Goal: Complete application form: Complete application form

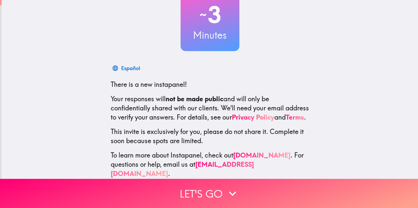
scroll to position [59, 0]
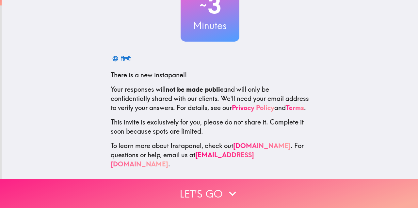
click at [232, 195] on icon "button" at bounding box center [233, 193] width 14 height 14
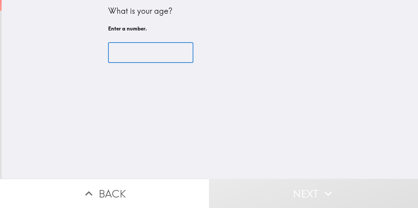
click at [161, 61] on input "number" at bounding box center [150, 52] width 85 height 20
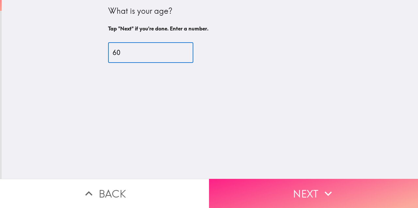
type input "60"
click at [295, 192] on button "Next" at bounding box center [313, 192] width 209 height 29
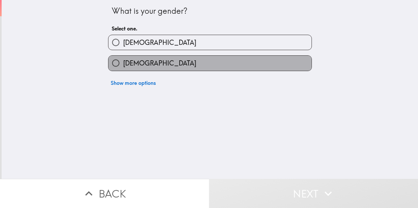
click at [144, 62] on span "[DEMOGRAPHIC_DATA]" at bounding box center [159, 63] width 73 height 9
click at [123, 62] on input "[DEMOGRAPHIC_DATA]" at bounding box center [116, 63] width 15 height 15
radio input "true"
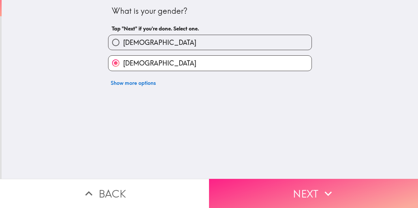
click at [286, 200] on button "Next" at bounding box center [313, 192] width 209 height 29
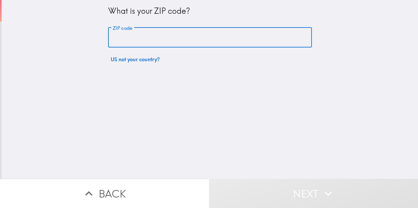
click at [131, 45] on input "ZIP code" at bounding box center [210, 37] width 204 height 20
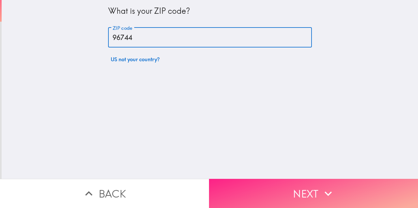
type input "96744"
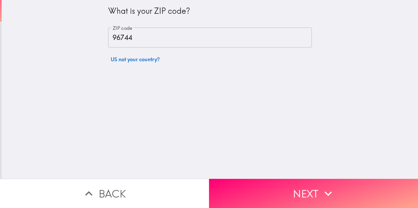
click at [0, 113] on div at bounding box center [1, 89] width 2 height 178
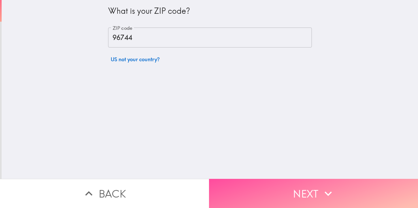
drag, startPoint x: 241, startPoint y: 185, endPoint x: 230, endPoint y: 179, distance: 12.2
click at [241, 185] on button "Next" at bounding box center [313, 192] width 209 height 29
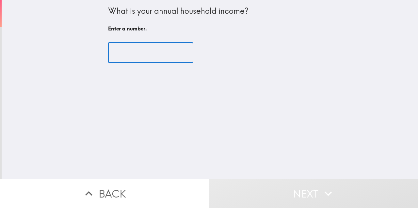
click at [157, 59] on input "number" at bounding box center [150, 52] width 85 height 20
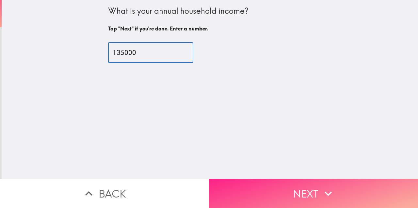
type input "135000"
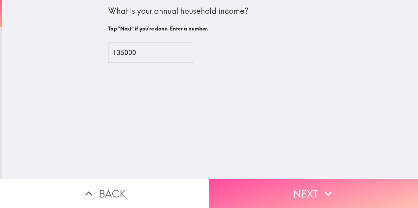
click at [222, 181] on button "Next" at bounding box center [313, 192] width 209 height 29
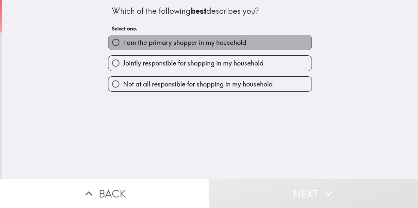
click at [223, 36] on label "I am the primary shopper in my household" at bounding box center [210, 42] width 203 height 15
click at [223, 46] on span "I am the primary shopper in my household" at bounding box center [184, 42] width 123 height 9
click at [123, 46] on input "I am the primary shopper in my household" at bounding box center [116, 42] width 15 height 15
radio input "true"
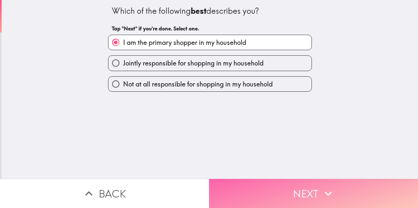
click at [313, 184] on button "Next" at bounding box center [313, 192] width 209 height 29
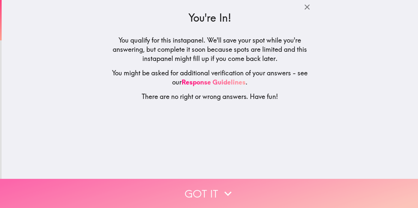
click at [223, 193] on icon "button" at bounding box center [228, 193] width 14 height 14
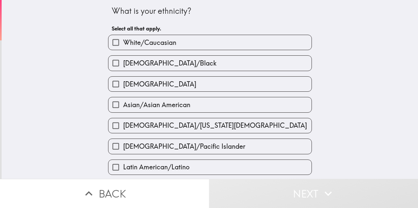
click at [180, 45] on label "White/Caucasian" at bounding box center [210, 42] width 203 height 15
click at [123, 45] on input "White/Caucasian" at bounding box center [116, 42] width 15 height 15
checkbox input "true"
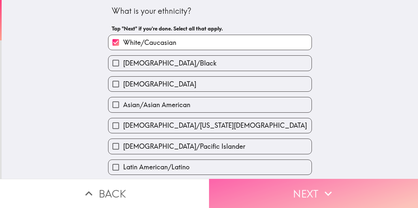
click at [292, 190] on button "Next" at bounding box center [313, 192] width 209 height 29
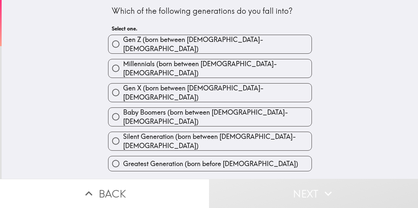
click at [208, 108] on span "Baby Boomers (born between [DEMOGRAPHIC_DATA]-[DEMOGRAPHIC_DATA])" at bounding box center [217, 117] width 189 height 18
click at [123, 109] on input "Baby Boomers (born between [DEMOGRAPHIC_DATA]-[DEMOGRAPHIC_DATA])" at bounding box center [116, 116] width 15 height 15
radio input "true"
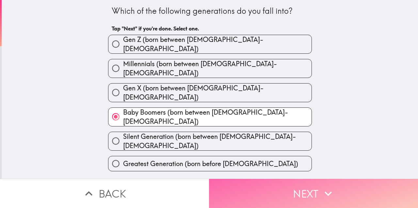
click at [247, 192] on button "Next" at bounding box center [313, 192] width 209 height 29
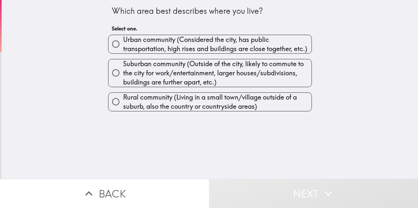
click at [219, 84] on span "Suburban community (Outside of the city, likely to commute to the city for work…" at bounding box center [217, 72] width 189 height 27
click at [123, 80] on input "Suburban community (Outside of the city, likely to commute to the city for work…" at bounding box center [116, 72] width 15 height 15
radio input "true"
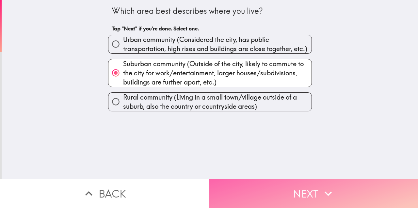
click at [239, 189] on button "Next" at bounding box center [313, 192] width 209 height 29
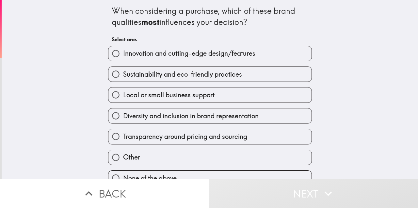
scroll to position [8, 0]
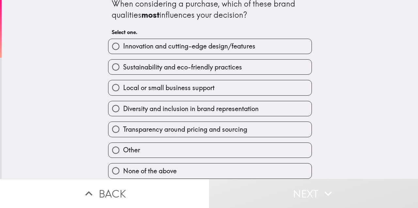
click at [226, 133] on span "Transparency around pricing and sourcing" at bounding box center [185, 129] width 124 height 9
click at [123, 133] on input "Transparency around pricing and sourcing" at bounding box center [116, 129] width 15 height 15
radio input "true"
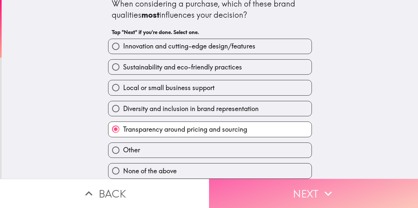
click at [232, 200] on button "Next" at bounding box center [313, 192] width 209 height 29
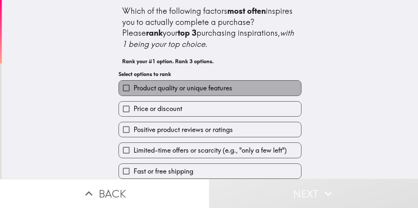
click at [225, 83] on label "Product quality or unique features" at bounding box center [210, 87] width 182 height 15
click at [134, 83] on input "Product quality or unique features" at bounding box center [126, 87] width 15 height 15
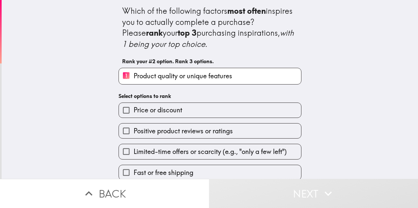
click at [186, 108] on label "Price or discount" at bounding box center [210, 110] width 182 height 15
click at [134, 108] on input "Price or discount" at bounding box center [126, 110] width 15 height 15
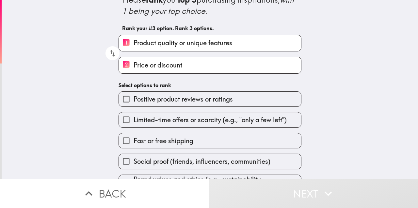
scroll to position [49, 0]
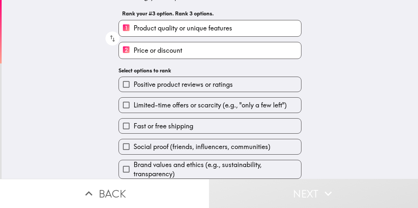
click at [199, 81] on span "Positive product reviews or ratings" at bounding box center [183, 84] width 99 height 9
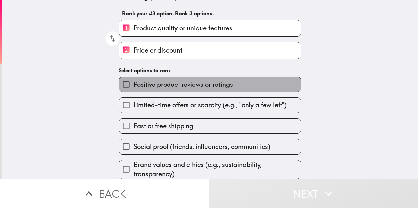
click at [202, 83] on span "Positive product reviews or ratings" at bounding box center [183, 84] width 99 height 9
click at [134, 83] on input "Positive product reviews or ratings" at bounding box center [126, 84] width 15 height 15
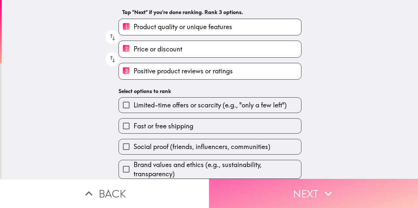
click at [258, 187] on button "Next" at bounding box center [313, 192] width 209 height 29
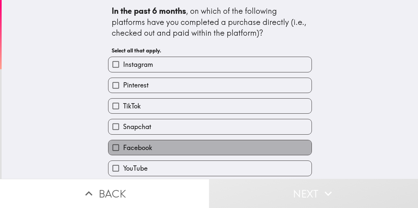
click at [161, 151] on label "Facebook" at bounding box center [210, 147] width 203 height 15
click at [123, 151] on input "Facebook" at bounding box center [116, 147] width 15 height 15
checkbox input "true"
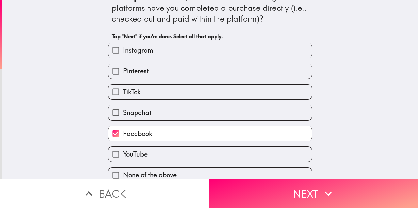
scroll to position [19, 0]
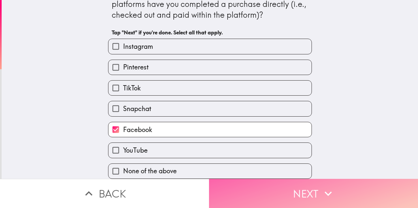
click at [255, 198] on button "Next" at bounding box center [313, 192] width 209 height 29
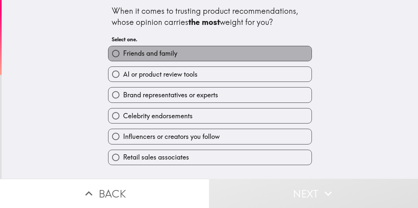
drag, startPoint x: 206, startPoint y: 53, endPoint x: 205, endPoint y: 60, distance: 6.9
click at [206, 53] on label "Friends and family" at bounding box center [210, 53] width 203 height 15
click at [123, 53] on input "Friends and family" at bounding box center [116, 53] width 15 height 15
radio input "true"
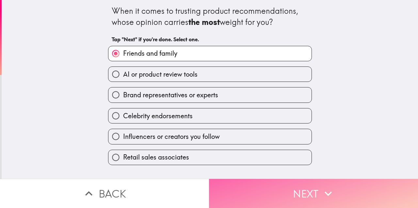
click at [260, 190] on button "Next" at bounding box center [313, 192] width 209 height 29
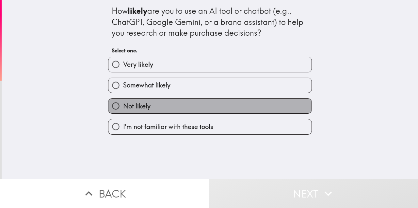
click at [210, 101] on label "Not likely" at bounding box center [210, 105] width 203 height 15
click at [123, 101] on input "Not likely" at bounding box center [116, 105] width 15 height 15
radio input "true"
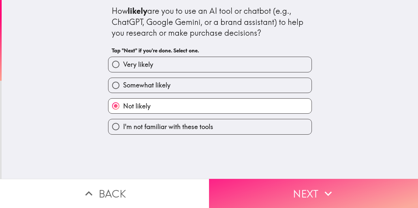
click at [251, 195] on button "Next" at bounding box center [313, 192] width 209 height 29
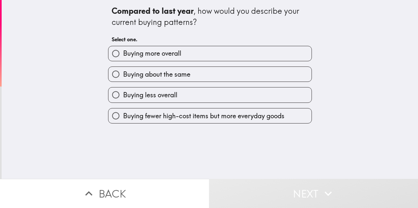
click at [191, 71] on label "Buying about the same" at bounding box center [210, 74] width 203 height 15
click at [123, 71] on input "Buying about the same" at bounding box center [116, 74] width 15 height 15
radio input "true"
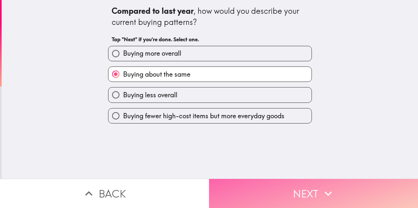
click at [248, 182] on button "Next" at bounding box center [313, 192] width 209 height 29
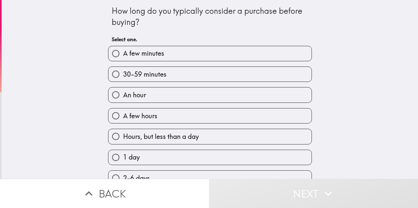
click at [207, 67] on div "30-59 minutes" at bounding box center [210, 73] width 204 height 15
click at [205, 75] on label "30-59 minutes" at bounding box center [210, 74] width 203 height 15
click at [123, 75] on input "30-59 minutes" at bounding box center [116, 74] width 15 height 15
radio input "true"
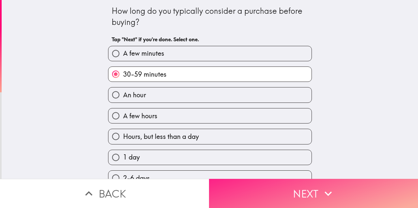
click at [255, 191] on button "Next" at bounding box center [313, 192] width 209 height 29
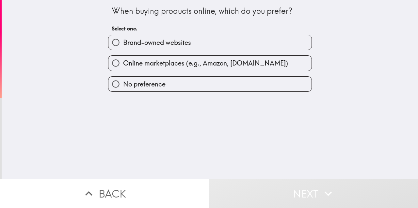
click at [204, 83] on label "No preference" at bounding box center [210, 83] width 203 height 15
click at [123, 83] on input "No preference" at bounding box center [116, 83] width 15 height 15
radio input "true"
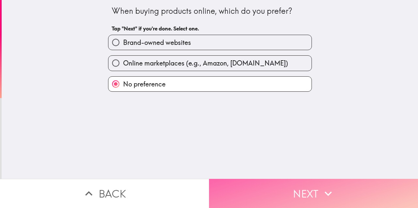
click at [253, 195] on button "Next" at bounding box center [313, 192] width 209 height 29
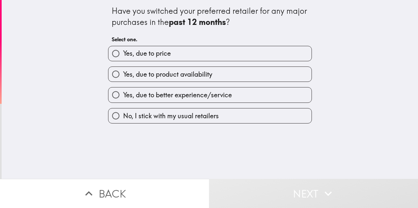
click at [247, 127] on div "Have you switched your preferred retailer for any major purchases in the past 1…" at bounding box center [210, 89] width 417 height 178
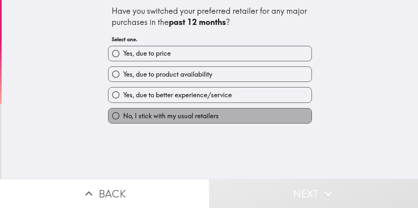
click at [249, 122] on label "No, I stick with my usual retailers" at bounding box center [210, 115] width 203 height 15
click at [123, 122] on input "No, I stick with my usual retailers" at bounding box center [116, 115] width 15 height 15
radio input "true"
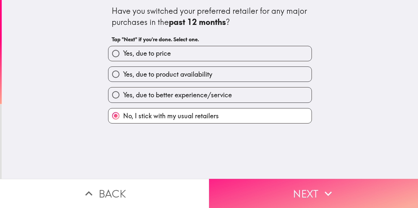
click at [246, 191] on button "Next" at bounding box center [313, 192] width 209 height 29
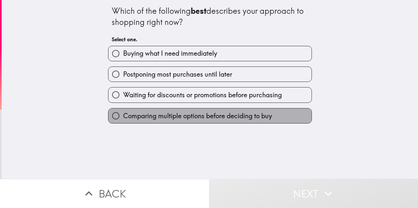
click at [219, 111] on label "Comparing multiple options before deciding to buy" at bounding box center [210, 115] width 203 height 15
click at [123, 111] on input "Comparing multiple options before deciding to buy" at bounding box center [116, 115] width 15 height 15
radio input "true"
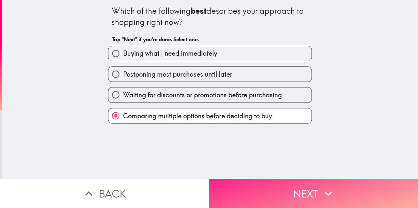
click at [229, 185] on button "Next" at bounding box center [313, 192] width 209 height 29
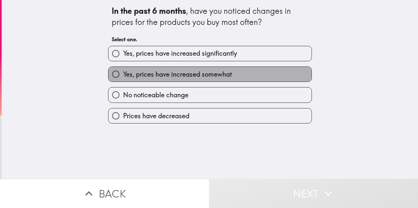
click at [210, 77] on span "Yes, prices have increased somewhat" at bounding box center [177, 74] width 109 height 9
click at [123, 77] on input "Yes, prices have increased somewhat" at bounding box center [116, 74] width 15 height 15
radio input "true"
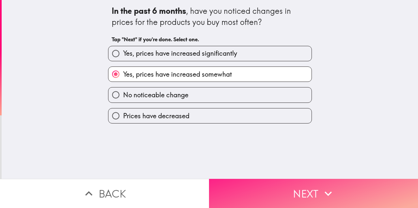
click at [244, 189] on button "Next" at bounding box center [313, 192] width 209 height 29
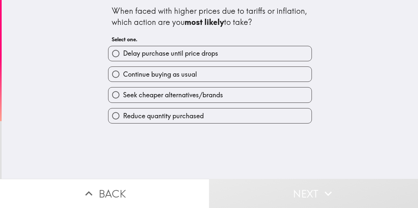
click at [223, 110] on label "Reduce quantity purchased" at bounding box center [210, 115] width 203 height 15
click at [123, 110] on input "Reduce quantity purchased" at bounding box center [116, 115] width 15 height 15
radio input "true"
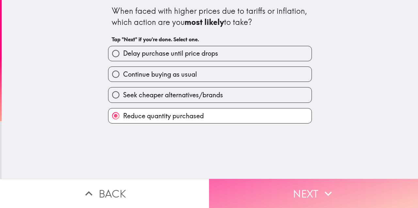
click at [246, 199] on button "Next" at bounding box center [313, 192] width 209 height 29
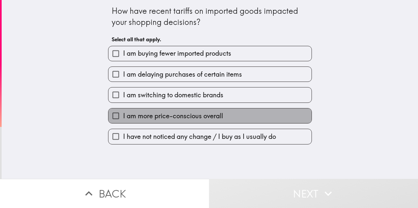
click at [250, 119] on label "I am more price-conscious overall" at bounding box center [210, 115] width 203 height 15
click at [123, 119] on input "I am more price-conscious overall" at bounding box center [116, 115] width 15 height 15
checkbox input "true"
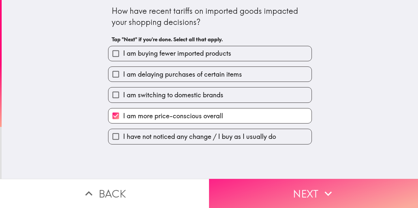
click at [242, 188] on button "Next" at bounding box center [313, 192] width 209 height 29
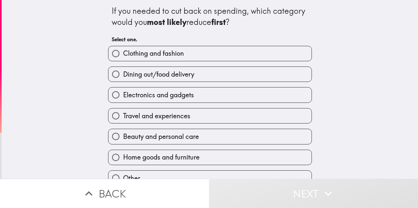
click at [230, 55] on label "Clothing and fashion" at bounding box center [210, 53] width 203 height 15
click at [123, 55] on input "Clothing and fashion" at bounding box center [116, 53] width 15 height 15
radio input "true"
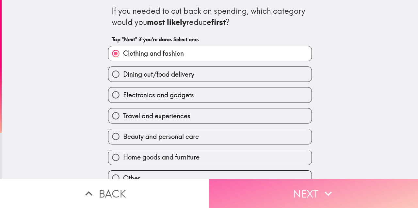
click at [244, 181] on button "Next" at bounding box center [313, 192] width 209 height 29
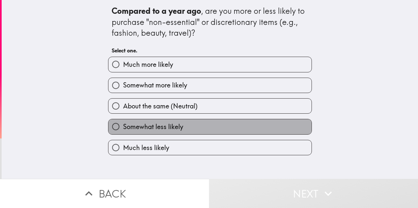
click at [233, 126] on label "Somewhat less likely" at bounding box center [210, 126] width 203 height 15
click at [123, 126] on input "Somewhat less likely" at bounding box center [116, 126] width 15 height 15
radio input "true"
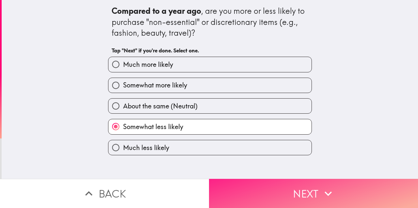
click at [260, 194] on button "Next" at bounding box center [313, 192] width 209 height 29
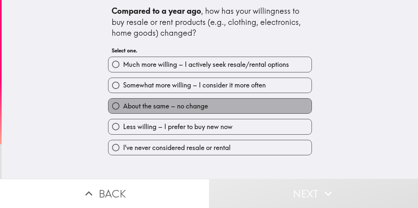
click at [261, 110] on label "About the same – no change" at bounding box center [210, 105] width 203 height 15
click at [123, 110] on input "About the same – no change" at bounding box center [116, 105] width 15 height 15
radio input "true"
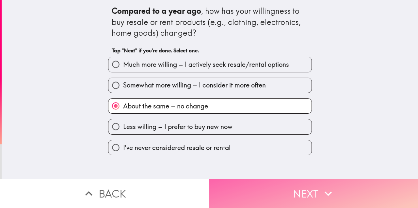
click at [263, 189] on button "Next" at bounding box center [313, 192] width 209 height 29
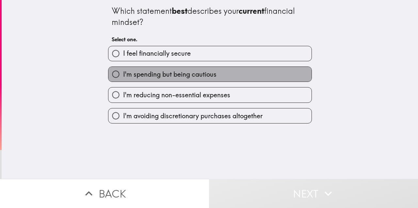
click at [226, 74] on label "I'm spending but being cautious" at bounding box center [210, 74] width 203 height 15
click at [123, 74] on input "I'm spending but being cautious" at bounding box center [116, 74] width 15 height 15
radio input "true"
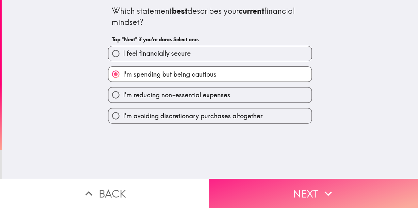
click at [246, 201] on button "Next" at bounding box center [313, 192] width 209 height 29
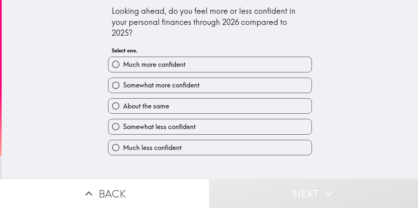
drag, startPoint x: 233, startPoint y: 125, endPoint x: 232, endPoint y: 130, distance: 4.6
click at [233, 125] on label "Somewhat less confident" at bounding box center [210, 126] width 203 height 15
click at [123, 125] on input "Somewhat less confident" at bounding box center [116, 126] width 15 height 15
radio input "true"
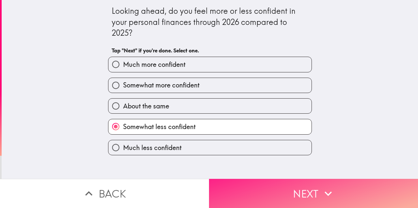
click at [236, 193] on button "Next" at bounding box center [313, 192] width 209 height 29
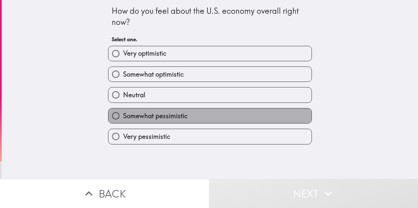
click at [209, 119] on label "Somewhat pessimistic" at bounding box center [210, 115] width 203 height 15
click at [123, 119] on input "Somewhat pessimistic" at bounding box center [116, 115] width 15 height 15
radio input "true"
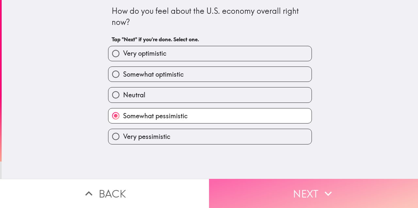
click at [238, 186] on button "Next" at bounding box center [313, 192] width 209 height 29
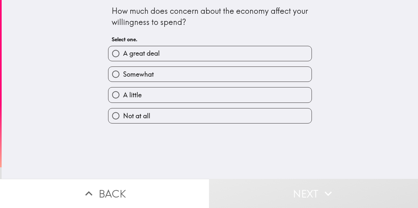
click at [189, 72] on label "Somewhat" at bounding box center [210, 74] width 203 height 15
click at [123, 72] on input "Somewhat" at bounding box center [116, 74] width 15 height 15
radio input "true"
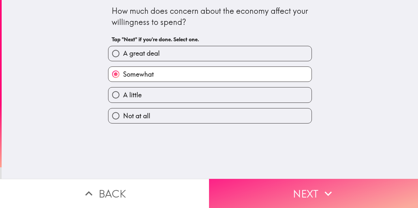
click at [241, 187] on button "Next" at bounding box center [313, 192] width 209 height 29
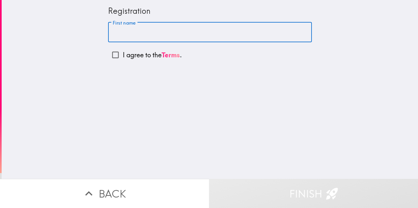
click at [128, 27] on input "First name" at bounding box center [210, 32] width 204 height 20
type input "[PERSON_NAME]"
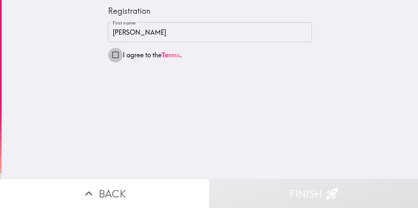
click at [119, 56] on input "I agree to the Terms ." at bounding box center [115, 54] width 15 height 15
checkbox input "true"
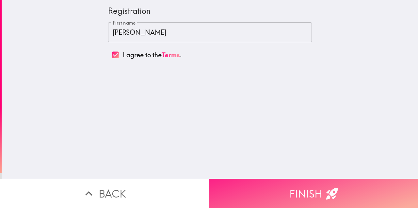
click at [279, 191] on button "Finish" at bounding box center [313, 192] width 209 height 29
